Goal: Check status: Check status

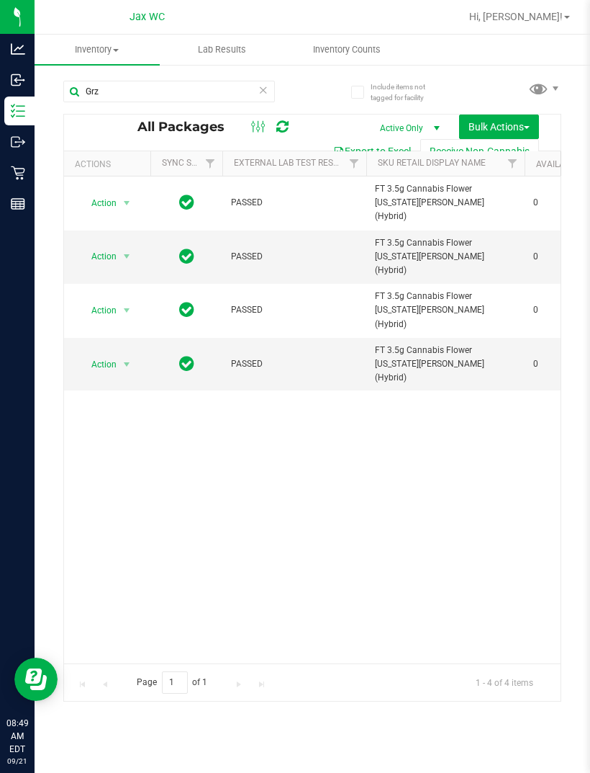
click at [18, 163] on div "Retail" at bounding box center [19, 172] width 30 height 29
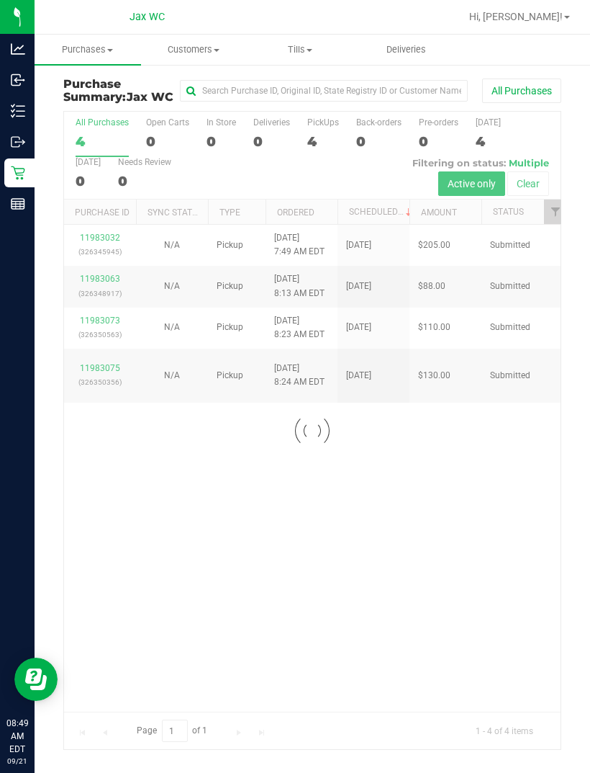
click at [212, 427] on div at bounding box center [312, 430] width 497 height 637
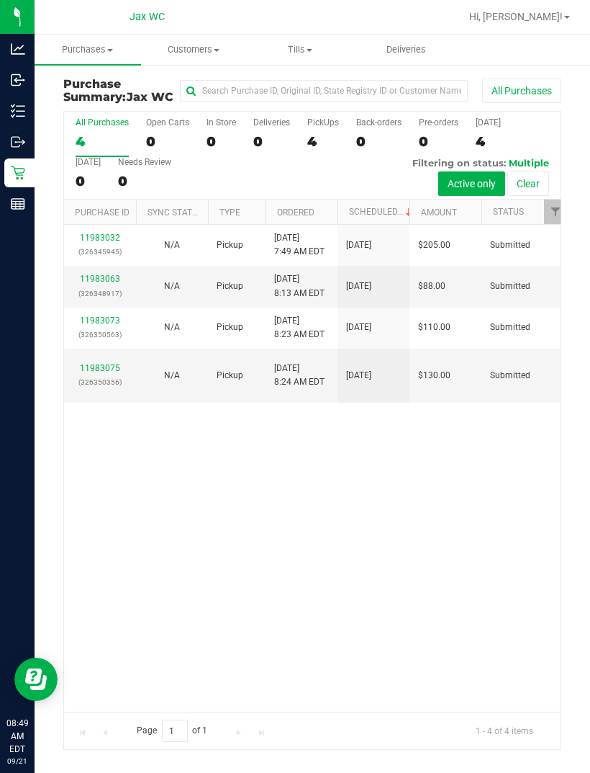
click at [81, 369] on link "11983075" at bounding box center [100, 368] width 40 height 10
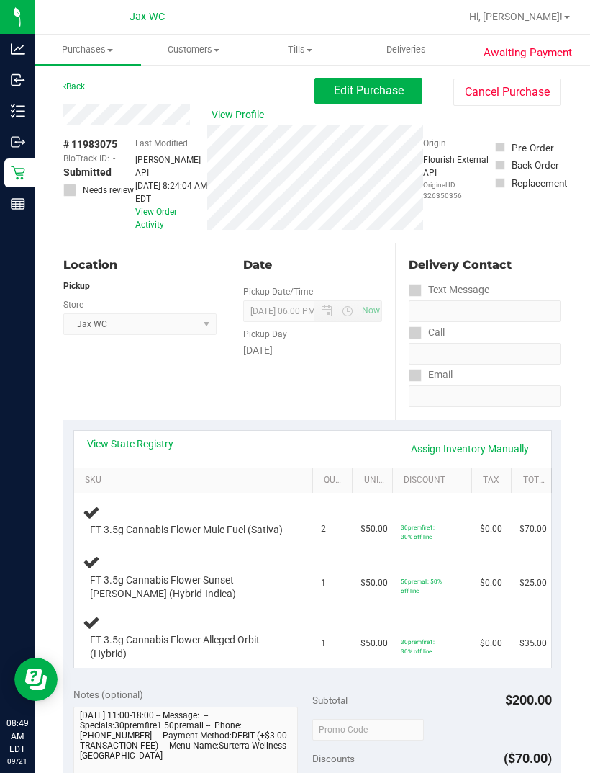
click at [84, 90] on link "Back" at bounding box center [74, 86] width 22 height 10
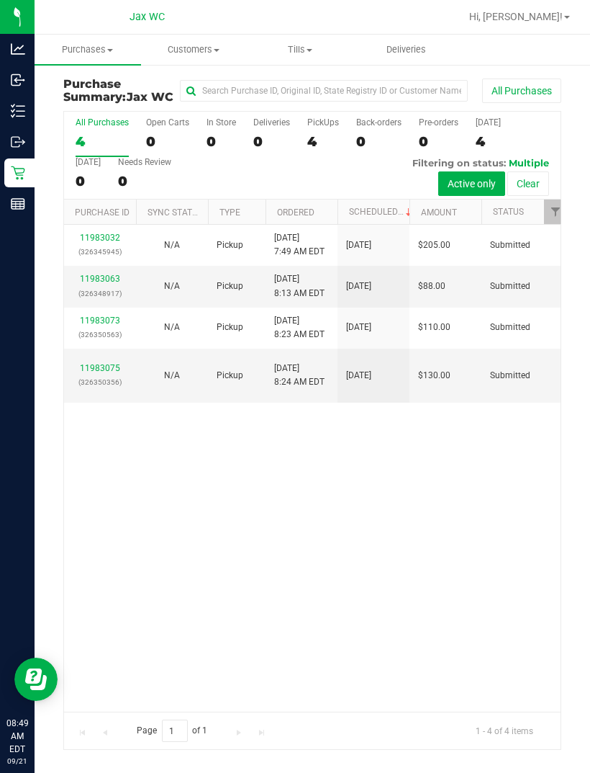
click at [96, 323] on link "11983073" at bounding box center [100, 320] width 40 height 10
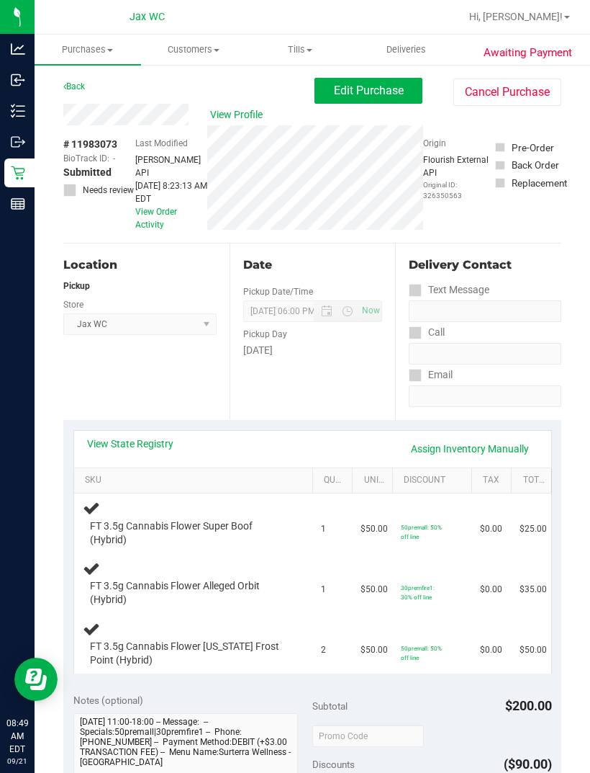
click at [80, 82] on link "Back" at bounding box center [74, 86] width 22 height 10
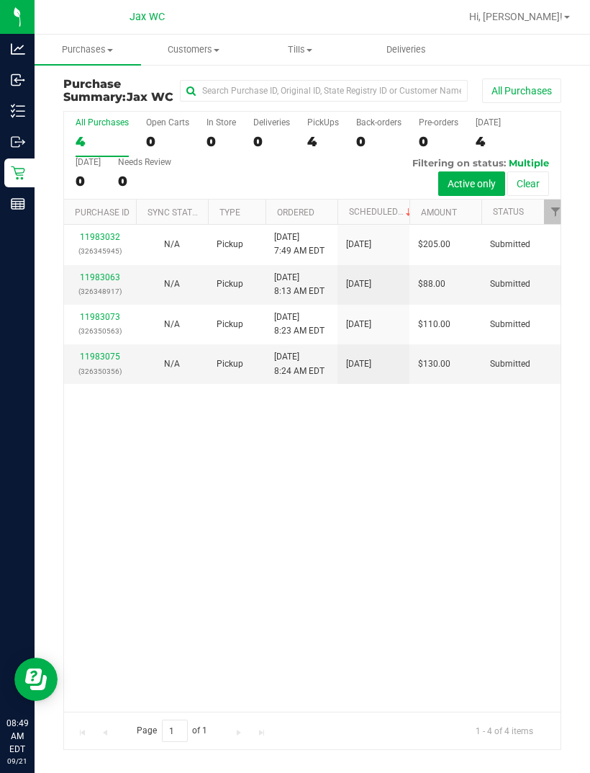
click at [94, 282] on link "11983063" at bounding box center [100, 277] width 40 height 10
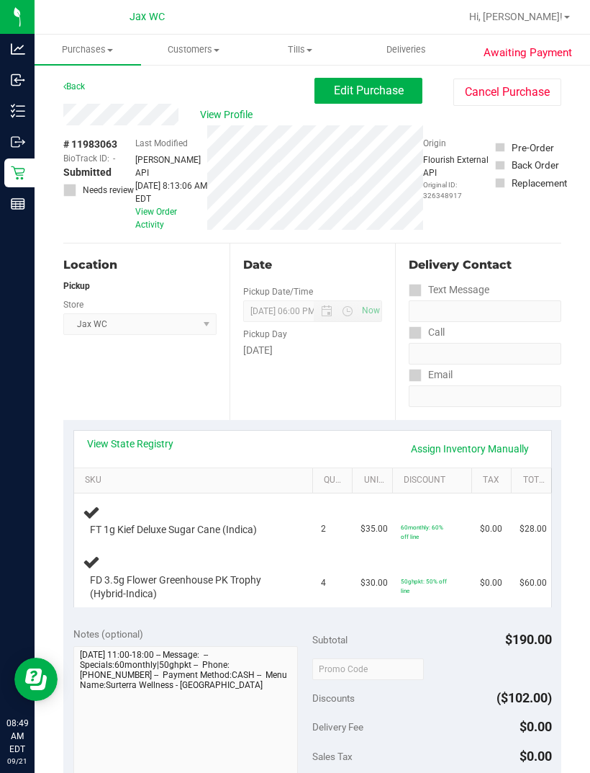
click at [79, 76] on div "Awaiting Payment Back Edit Purchase Cancel Purchase View Profile # 11983063 Bio…" at bounding box center [313, 681] width 556 height 1237
click at [91, 80] on div "Back Edit Purchase Cancel Purchase" at bounding box center [312, 91] width 498 height 26
click at [64, 85] on icon at bounding box center [64, 86] width 3 height 9
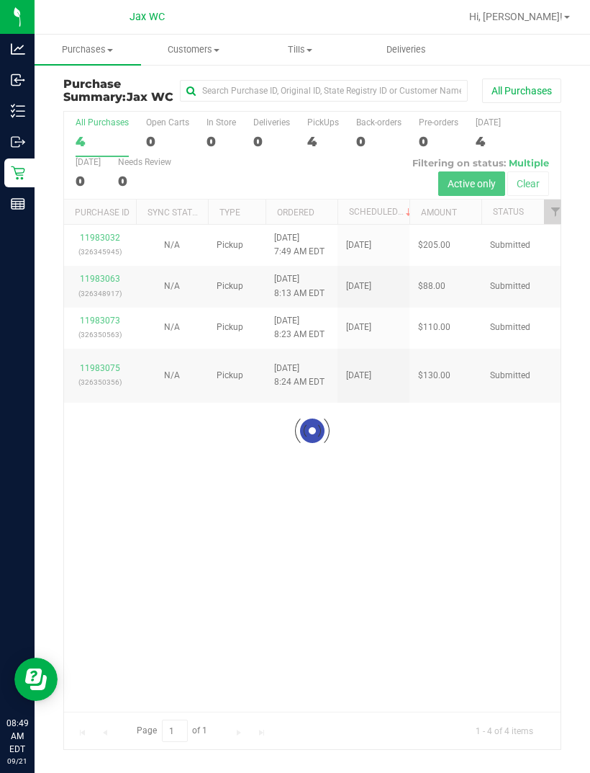
click at [92, 246] on div at bounding box center [312, 430] width 497 height 637
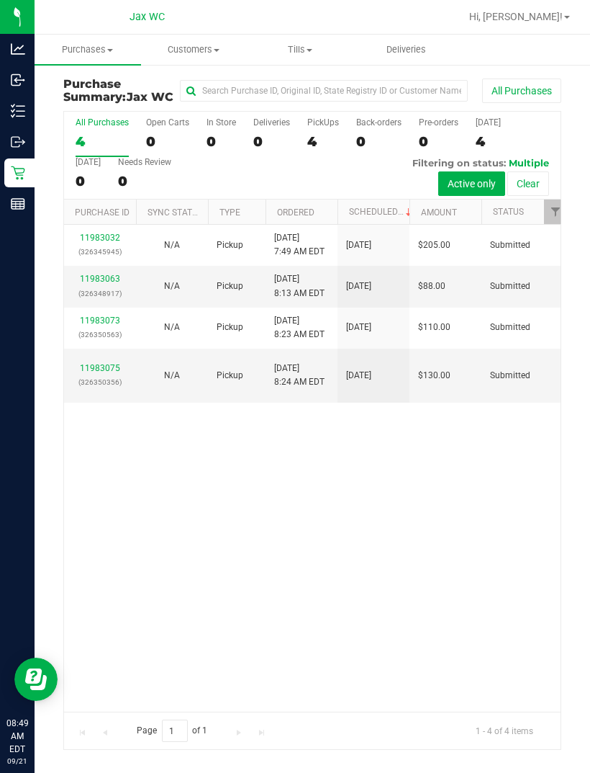
click at [90, 241] on link "11983032" at bounding box center [100, 238] width 40 height 10
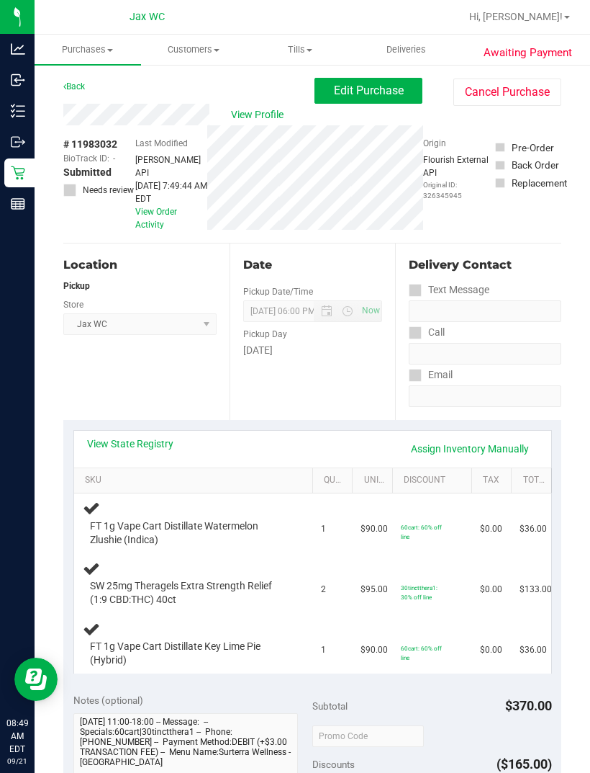
click at [19, 175] on icon at bounding box center [18, 173] width 14 height 14
